Goal: Obtain resource: Download file/media

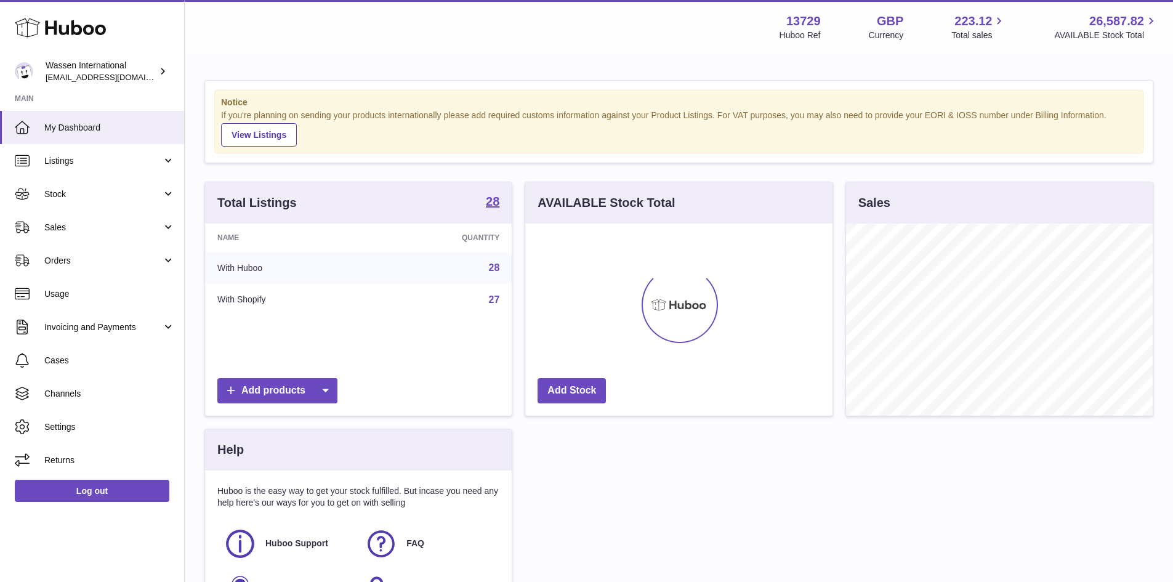
scroll to position [192, 307]
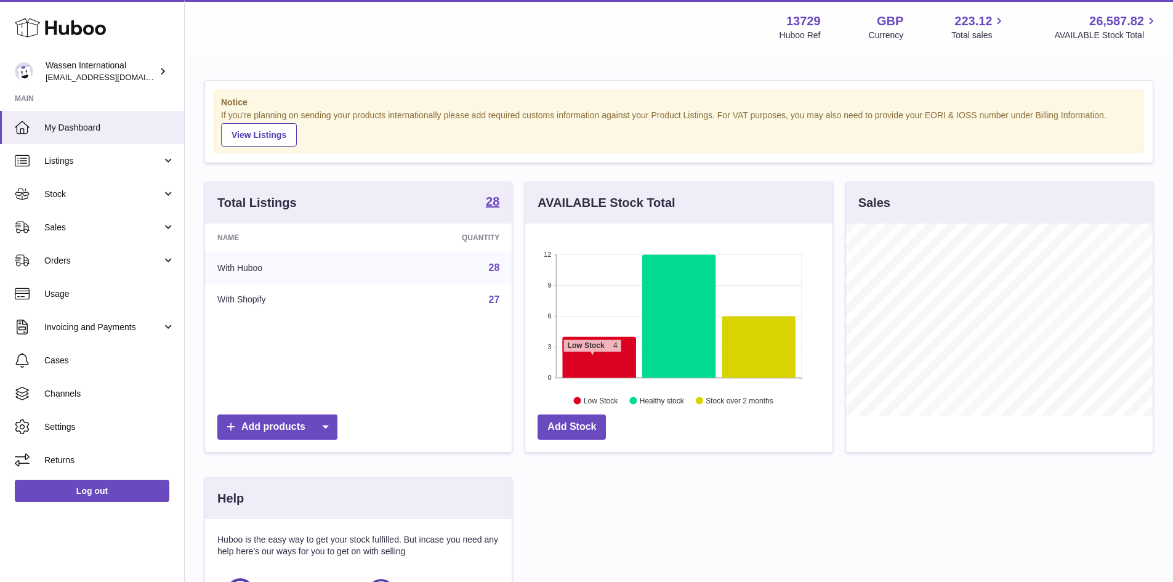
click at [592, 358] on icon at bounding box center [599, 357] width 73 height 41
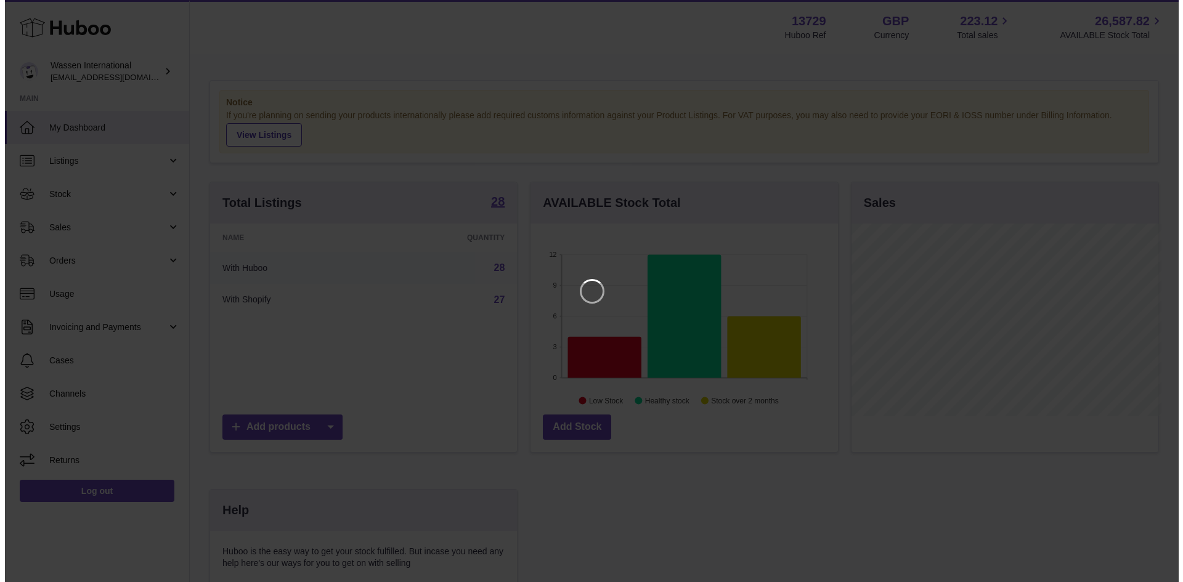
scroll to position [192, 310]
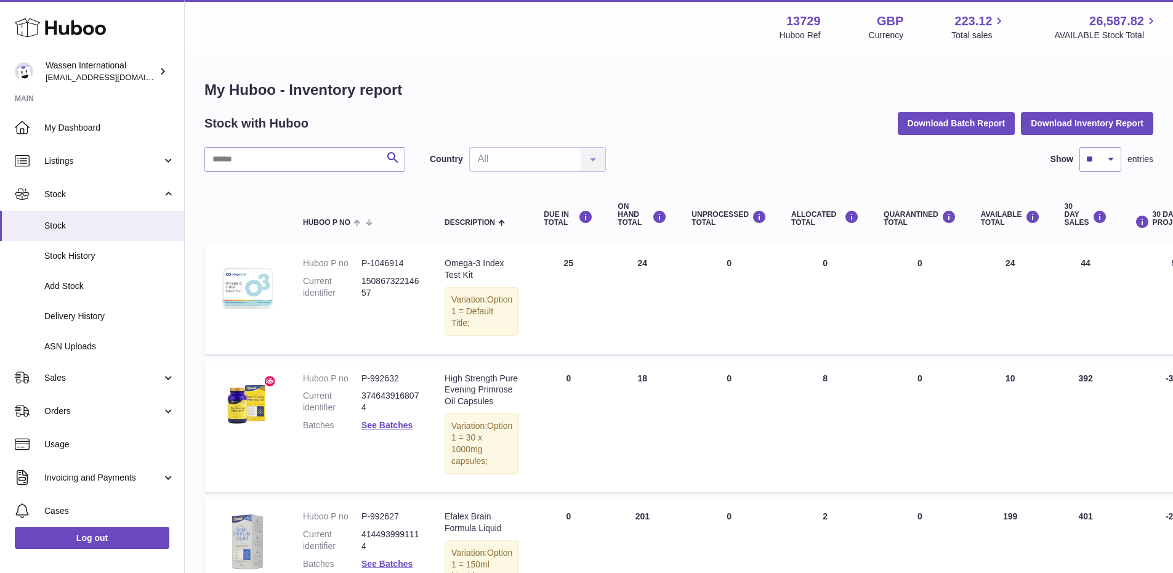
click at [807, 19] on strong "13729" at bounding box center [804, 21] width 34 height 17
copy strong "13729"
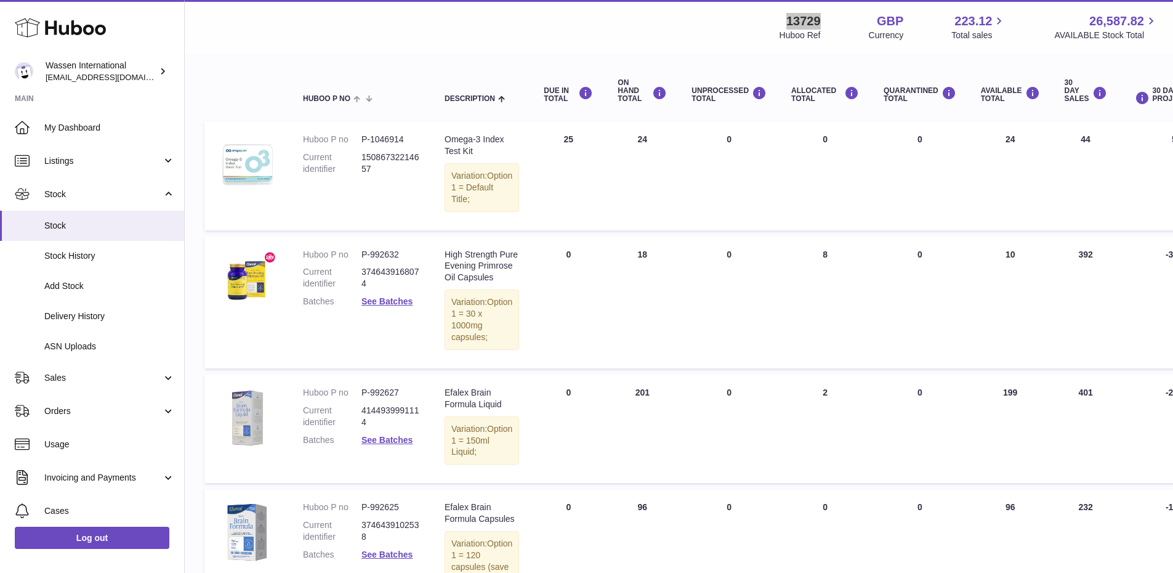
scroll to position [123, 0]
click at [94, 261] on span "Stock History" at bounding box center [109, 256] width 131 height 12
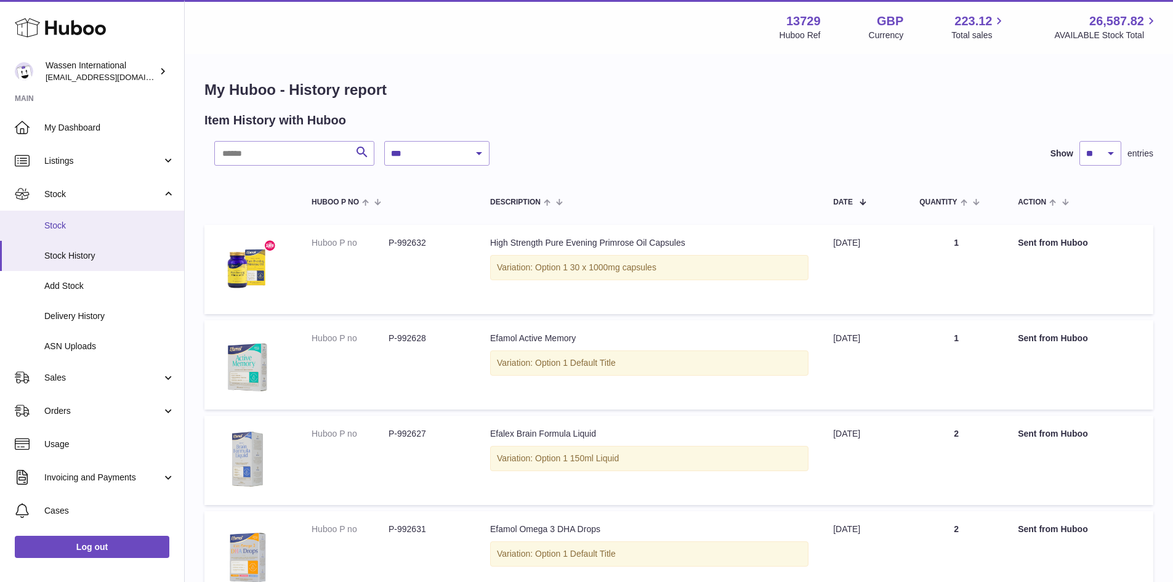
click at [70, 216] on link "Stock" at bounding box center [92, 226] width 184 height 30
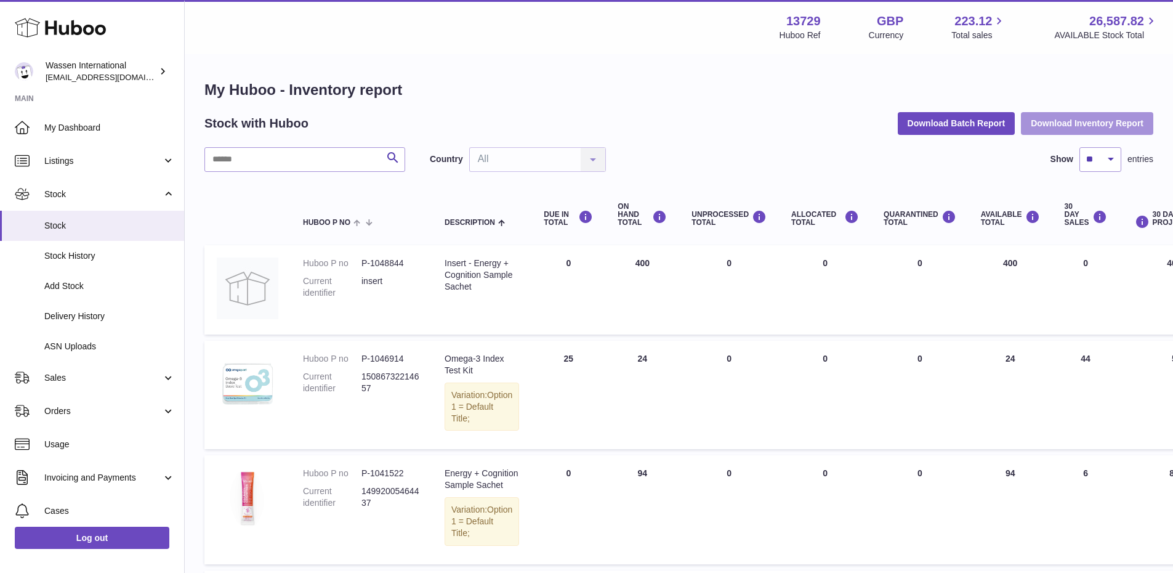
click at [1078, 131] on button "Download Inventory Report" at bounding box center [1087, 123] width 132 height 22
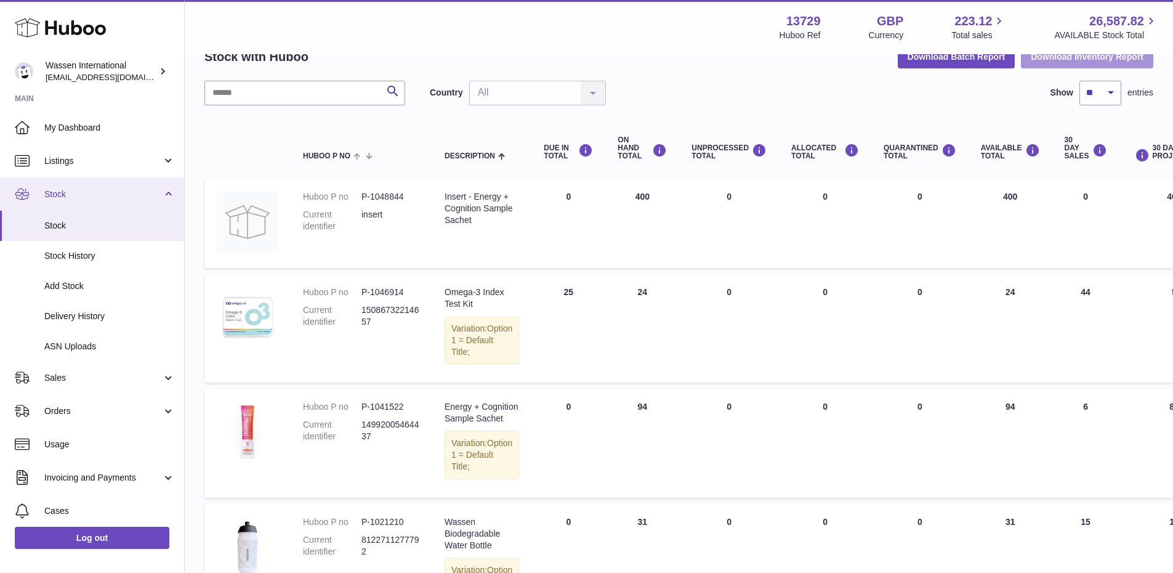
scroll to position [62, 0]
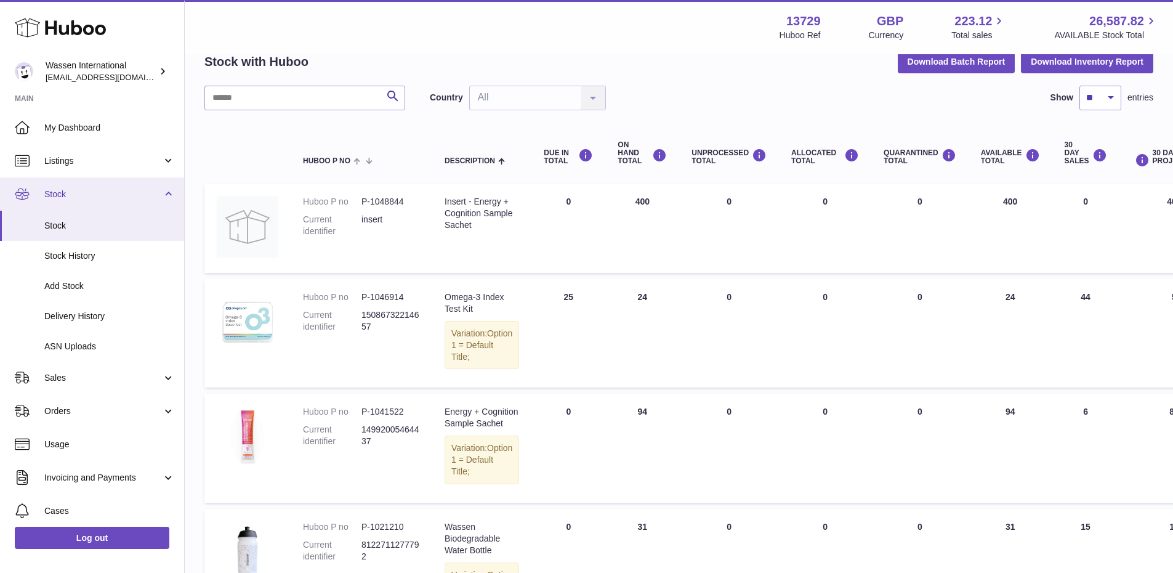
click at [63, 198] on span "Stock" at bounding box center [103, 194] width 118 height 12
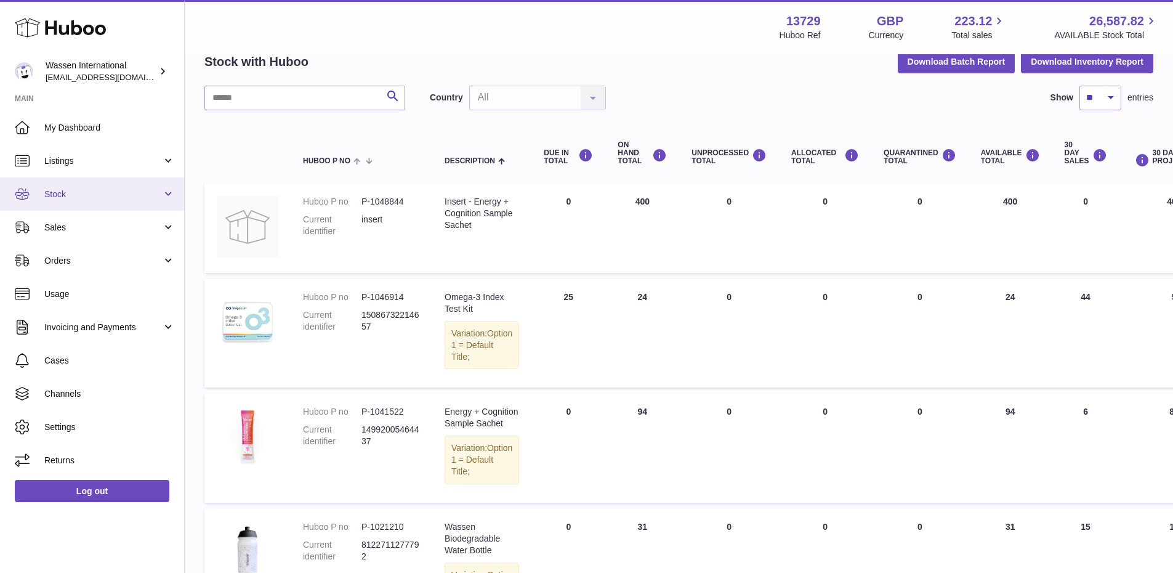
click at [63, 197] on span "Stock" at bounding box center [103, 194] width 118 height 12
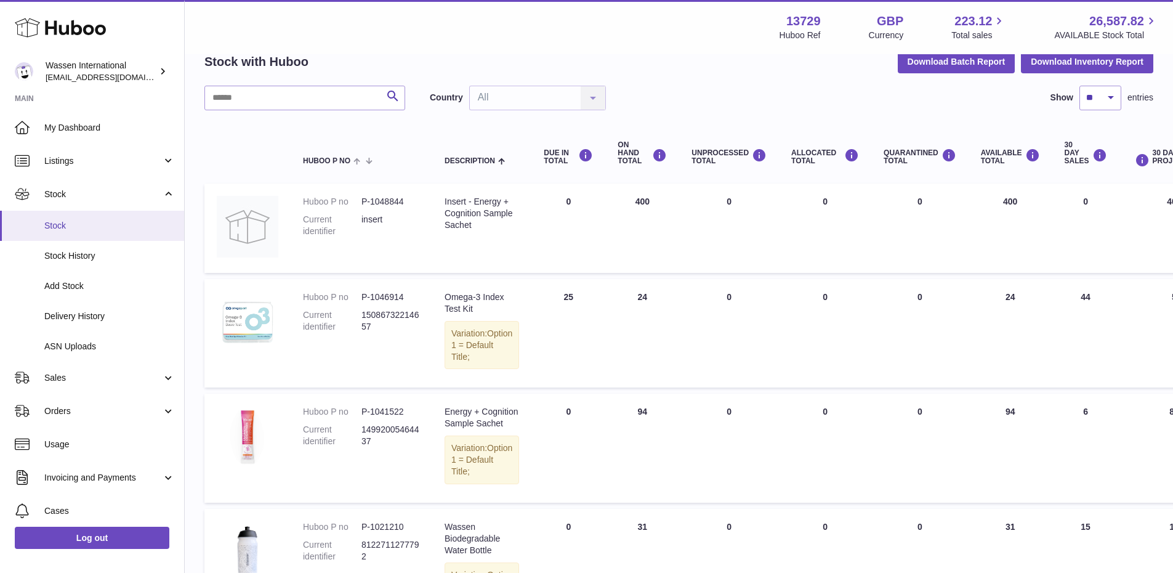
click at [59, 227] on span "Stock" at bounding box center [109, 226] width 131 height 12
click at [73, 135] on link "My Dashboard" at bounding box center [92, 127] width 184 height 33
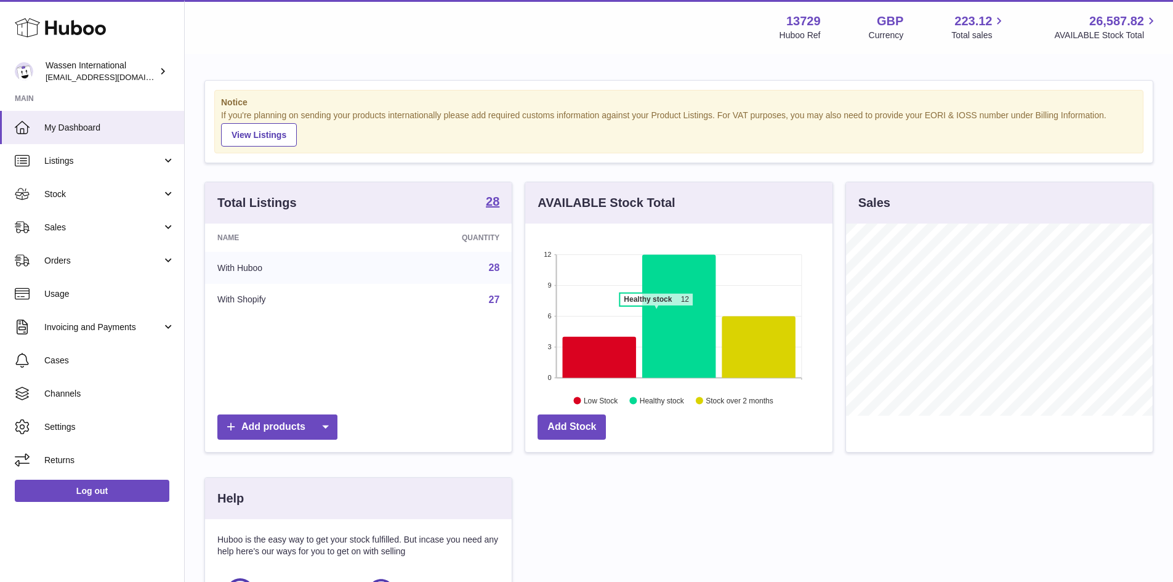
scroll to position [192, 307]
click at [620, 354] on icon at bounding box center [599, 357] width 73 height 41
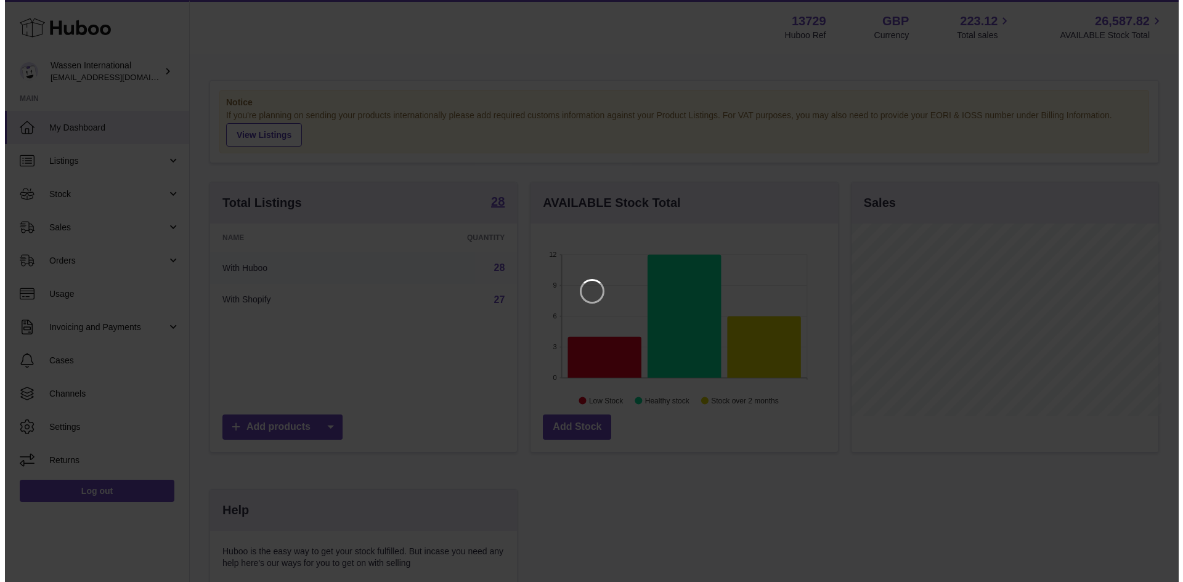
scroll to position [192, 310]
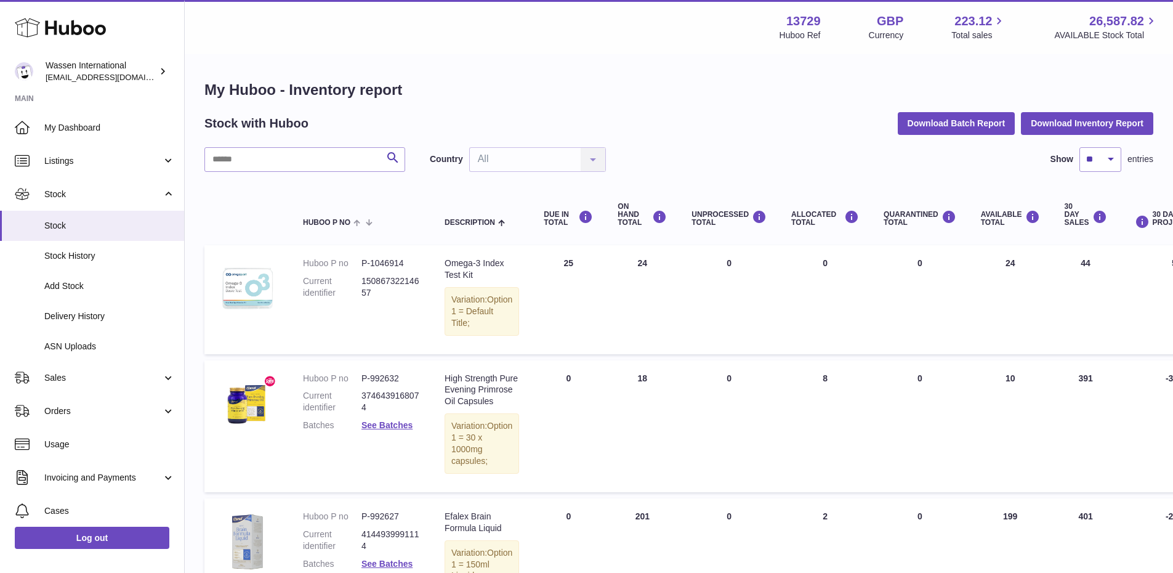
click at [671, 110] on div "My Huboo - Inventory report Stock with Huboo Download Batch Report Download Inv…" at bounding box center [678, 410] width 949 height 660
